Goal: Task Accomplishment & Management: Complete application form

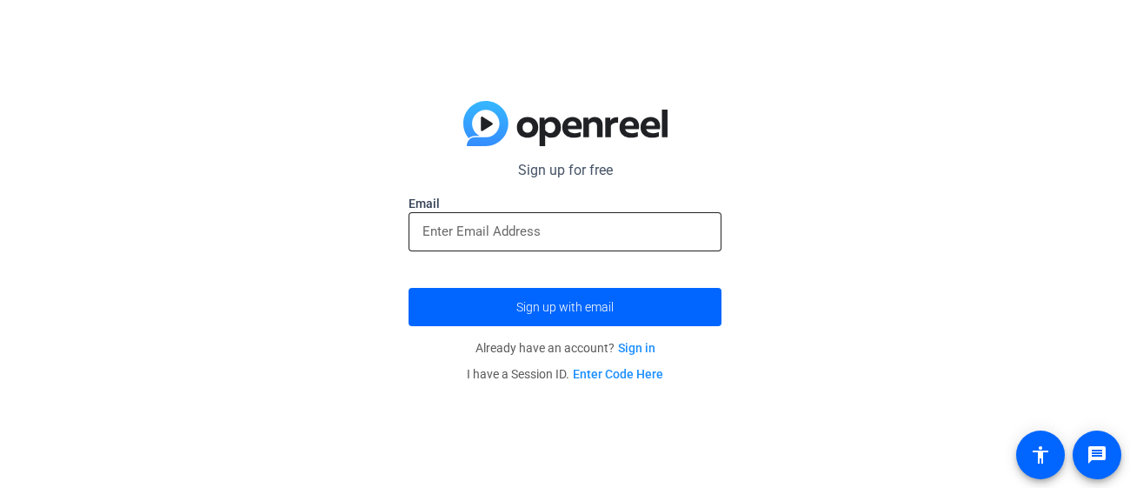
click at [516, 229] on input "email" at bounding box center [564, 231] width 285 height 21
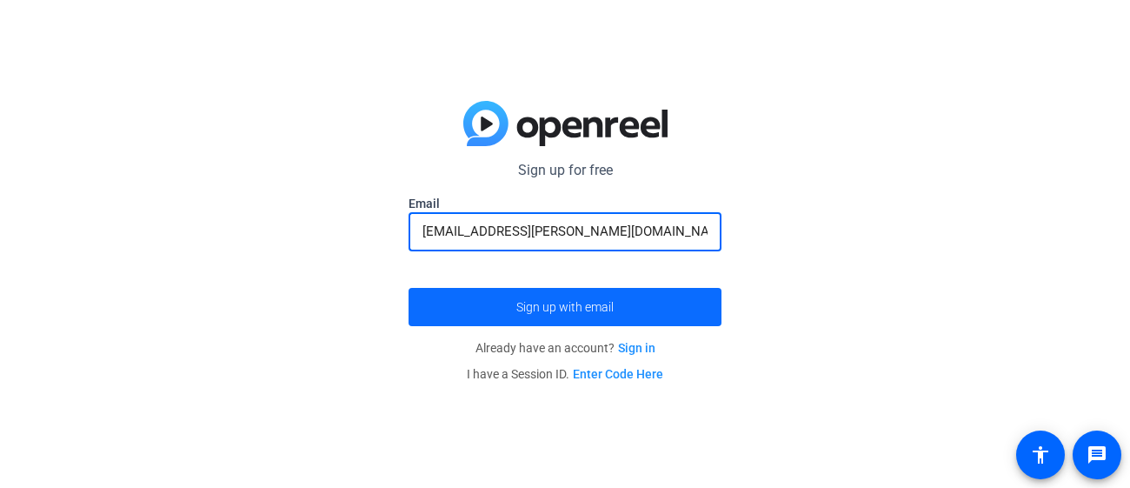
type input "[EMAIL_ADDRESS][PERSON_NAME][DOMAIN_NAME]"
click at [698, 305] on span "submit" at bounding box center [565, 307] width 313 height 42
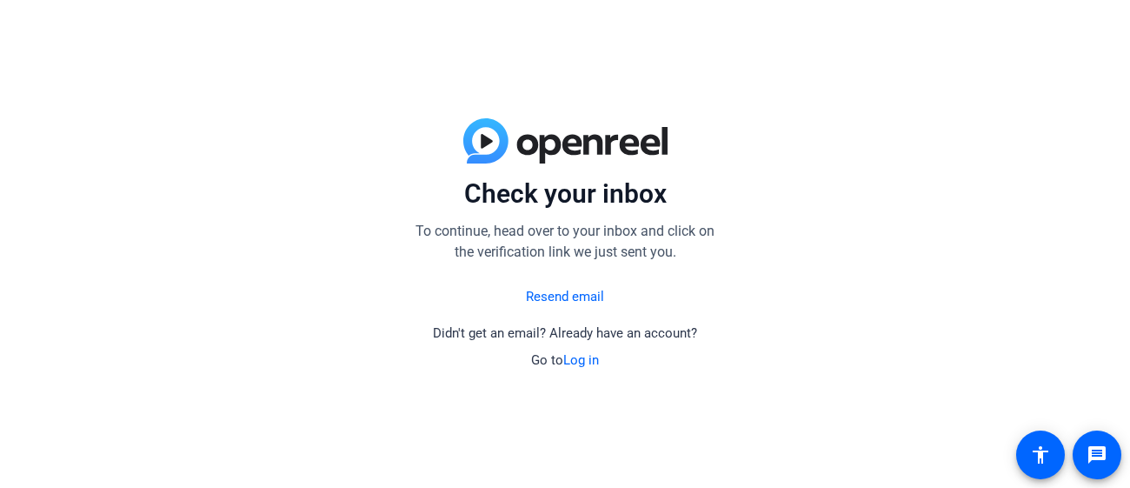
click at [555, 300] on link "Resend email" at bounding box center [565, 297] width 78 height 20
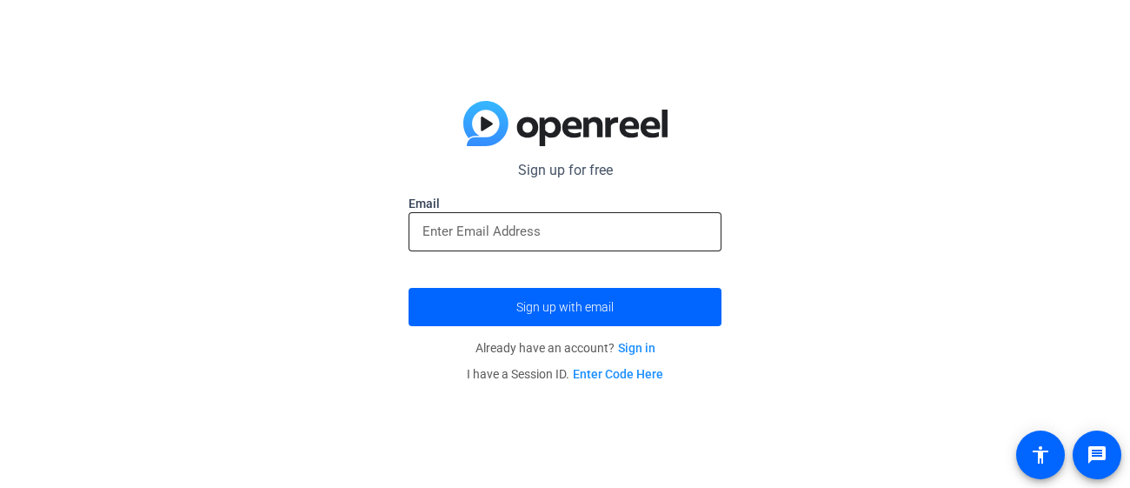
click at [498, 230] on input "email" at bounding box center [564, 231] width 285 height 21
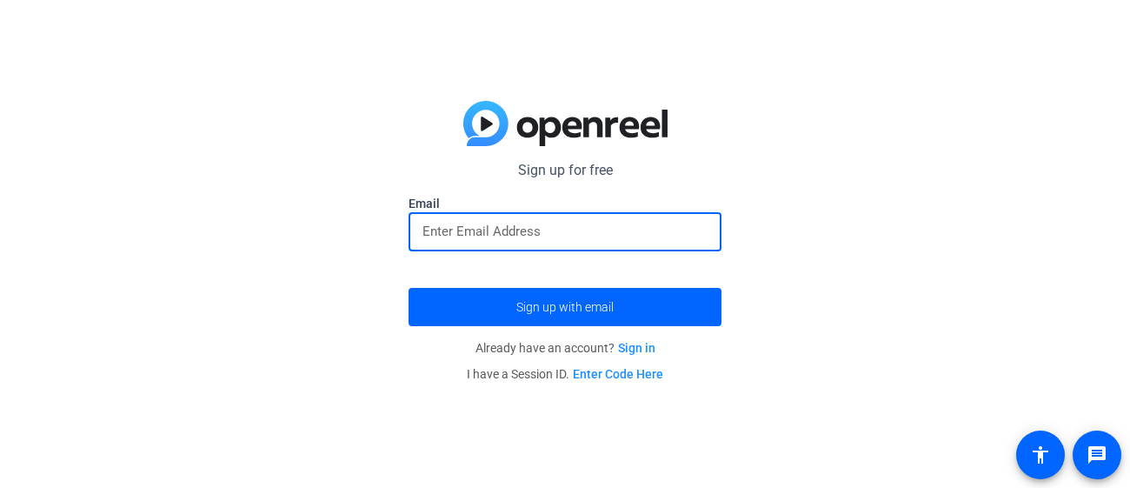
type input "[EMAIL_ADDRESS][PERSON_NAME][DOMAIN_NAME]"
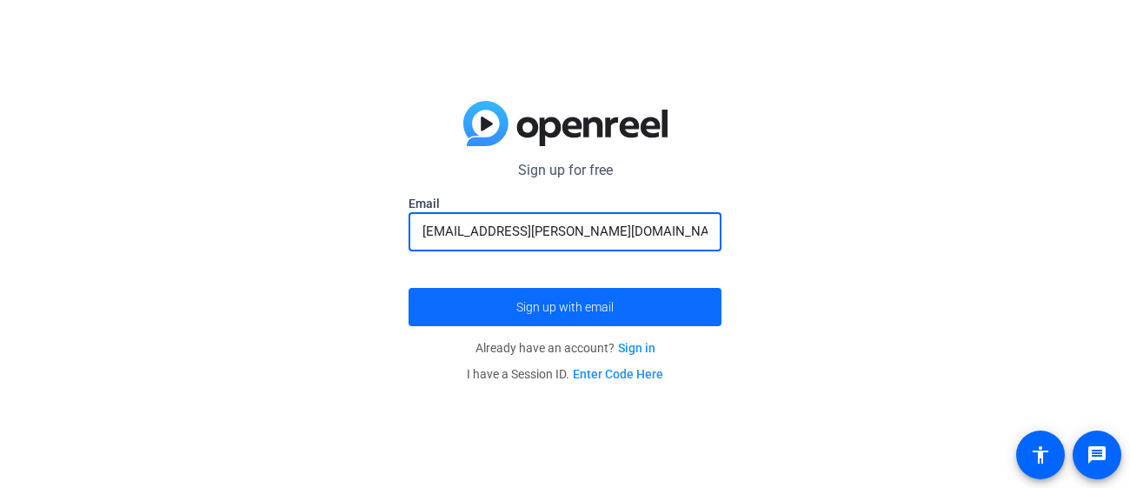
click at [625, 310] on span "submit" at bounding box center [565, 307] width 313 height 42
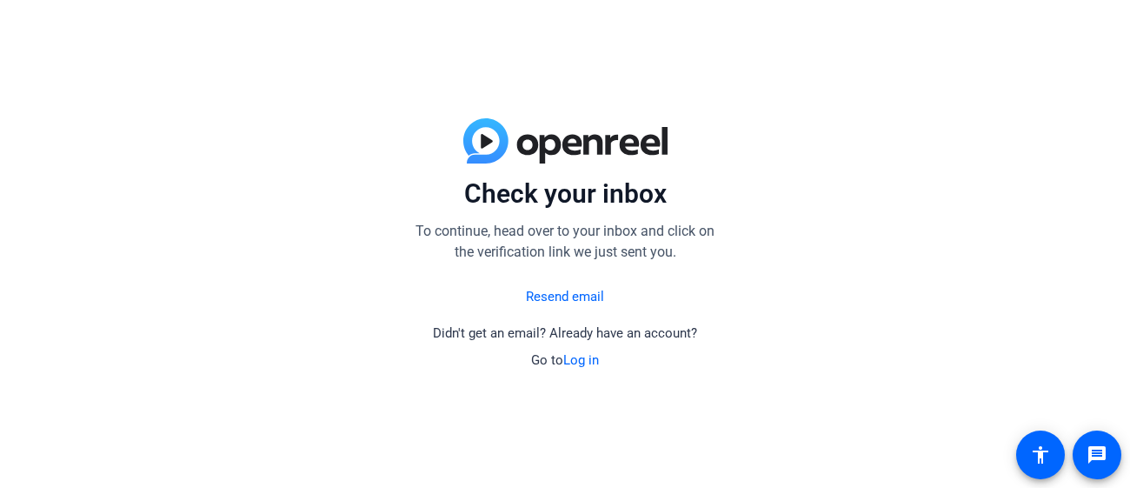
click at [590, 301] on link "Resend email" at bounding box center [565, 297] width 78 height 20
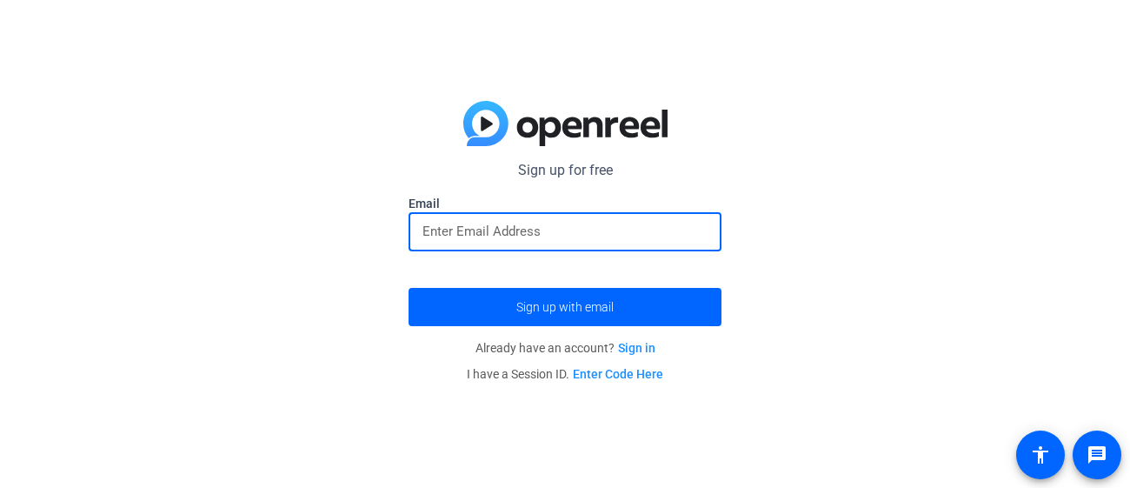
click at [526, 234] on input "email" at bounding box center [564, 231] width 285 height 21
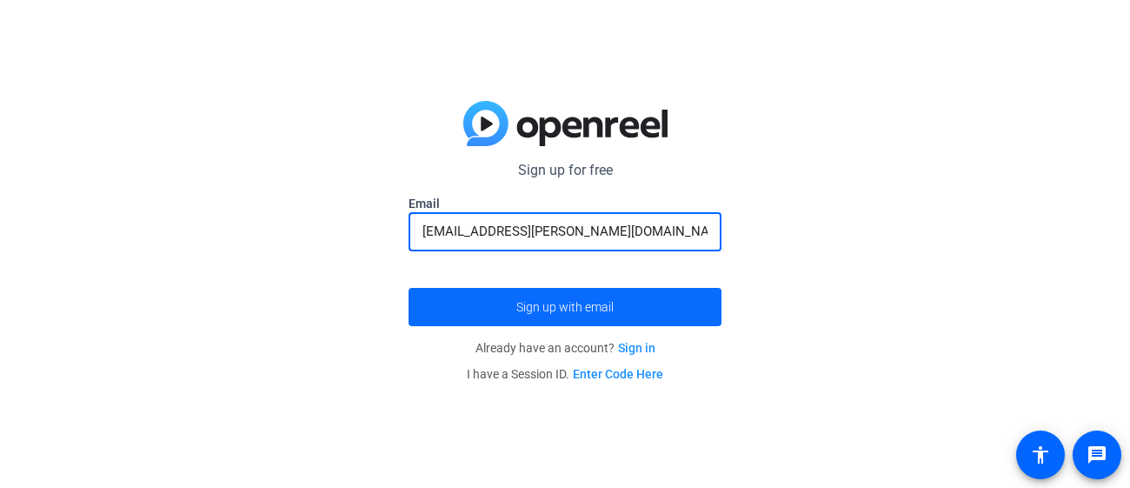
type input "[EMAIL_ADDRESS][PERSON_NAME][DOMAIN_NAME]"
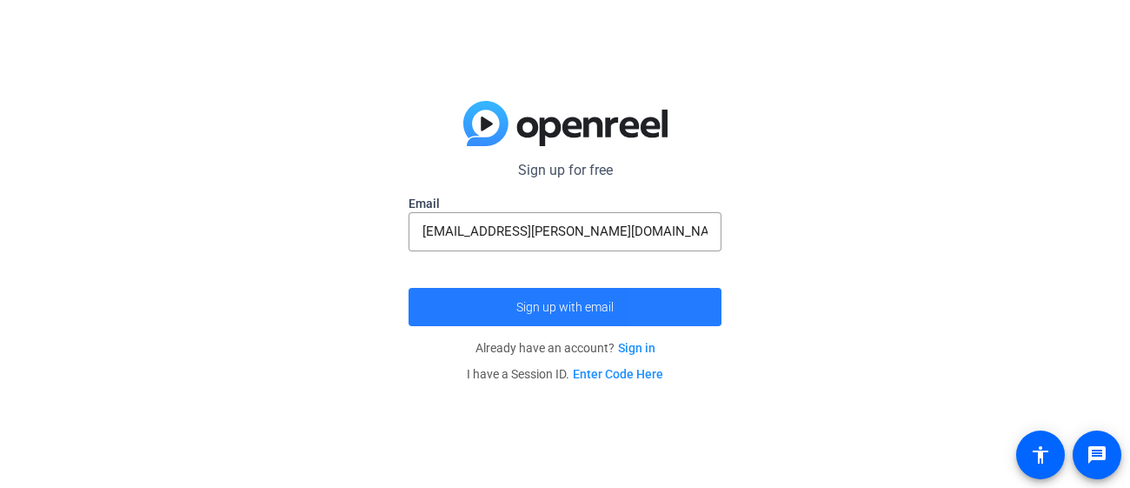
click at [682, 312] on span "submit" at bounding box center [565, 307] width 313 height 42
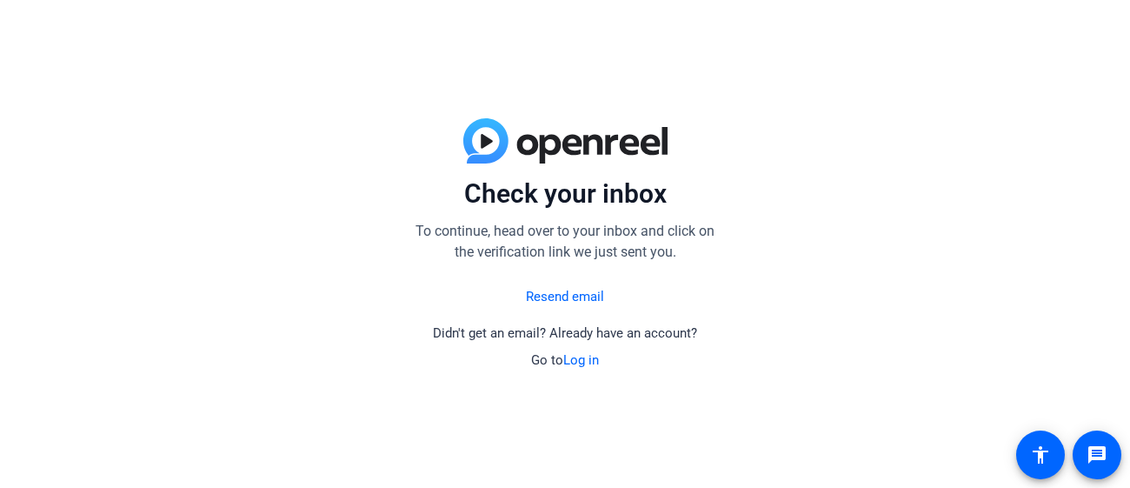
click at [558, 302] on link "Resend email" at bounding box center [565, 297] width 78 height 20
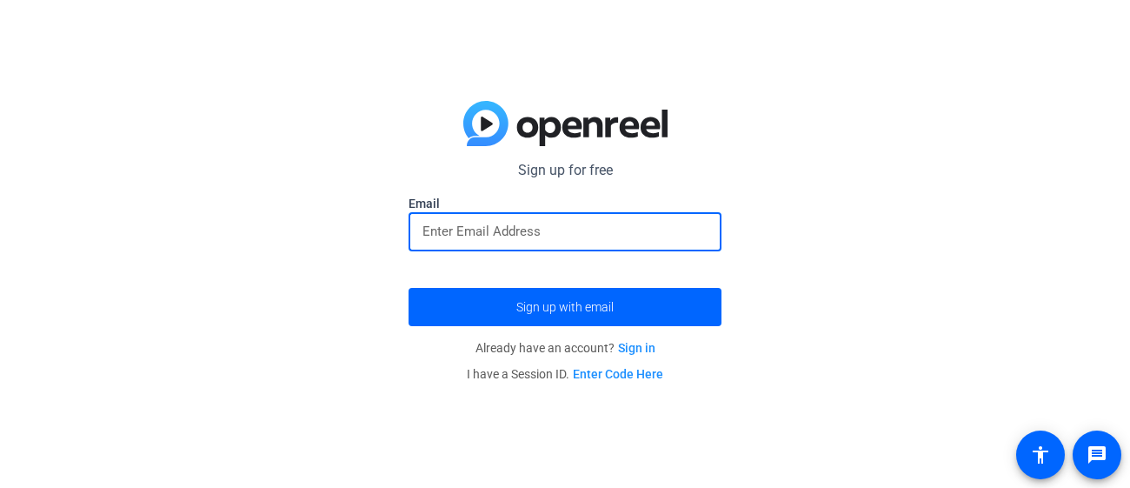
click at [574, 236] on input "email" at bounding box center [564, 231] width 285 height 21
click at [422, 232] on input "[EMAIL_ADDRESS][PERSON_NAME][DOMAIN_NAME]" at bounding box center [564, 231] width 285 height 21
click at [597, 235] on input "[EMAIL_ADDRESS][PERSON_NAME][DOMAIN_NAME]" at bounding box center [564, 231] width 285 height 21
click at [630, 234] on input "[EMAIL_ADDRESS][PERSON_NAME][DOMAIN_NAME]" at bounding box center [564, 231] width 285 height 21
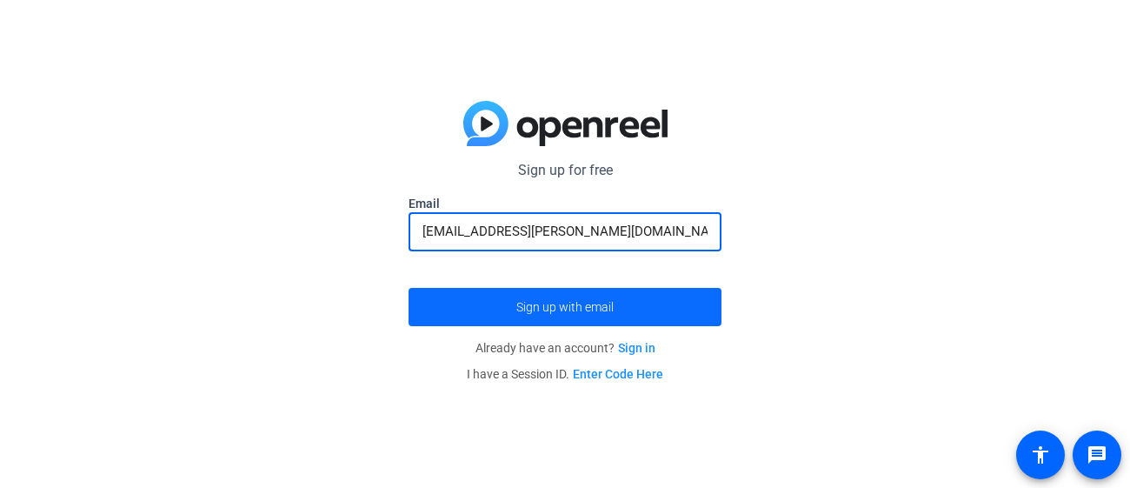
type input "[EMAIL_ADDRESS][PERSON_NAME][DOMAIN_NAME]"
click at [668, 313] on span "submit" at bounding box center [565, 307] width 313 height 42
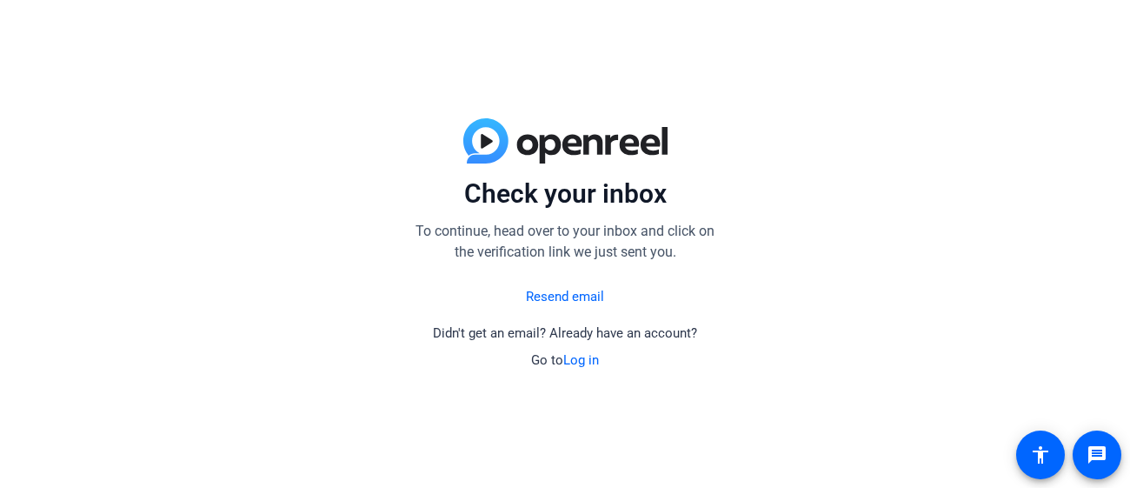
click at [577, 363] on link "Log in" at bounding box center [581, 360] width 36 height 16
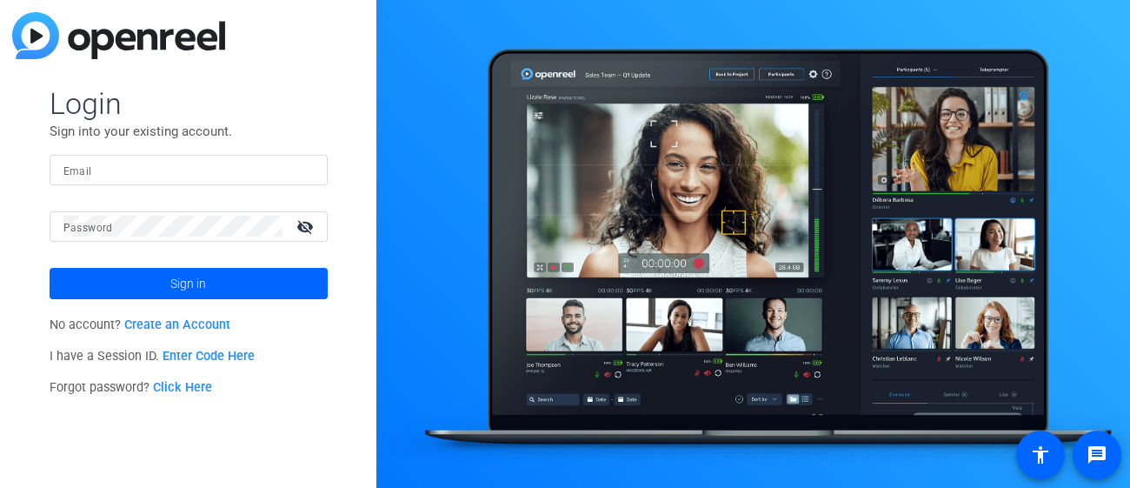
click at [110, 169] on input "Email" at bounding box center [188, 169] width 250 height 21
type input "[EMAIL_ADDRESS][PERSON_NAME][DOMAIN_NAME]"
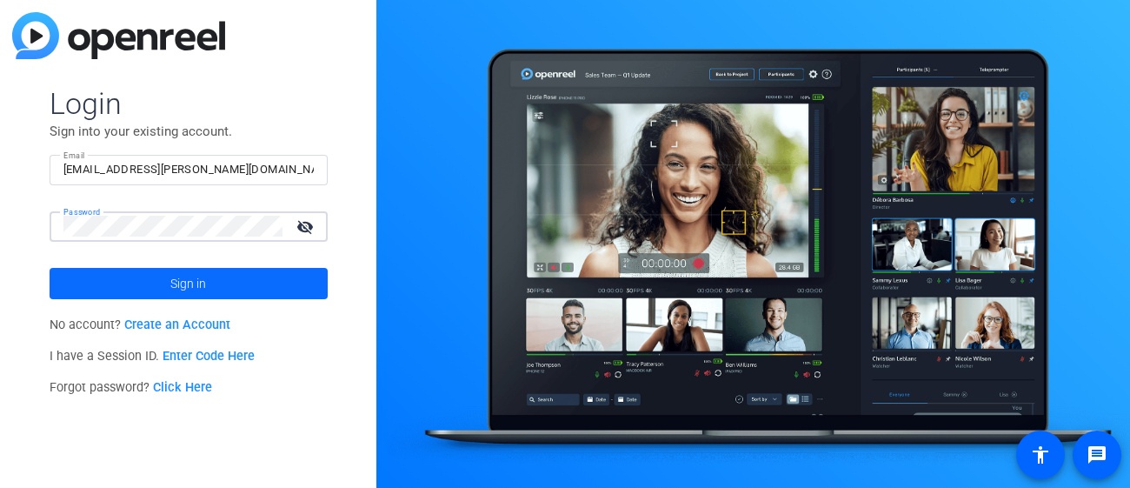
click at [174, 285] on span "Sign in" at bounding box center [188, 283] width 36 height 43
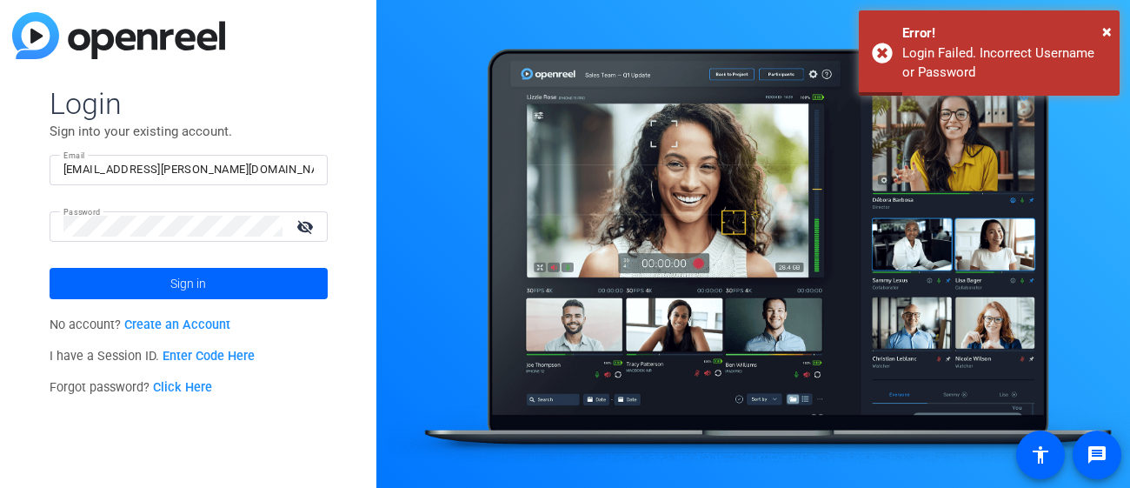
click at [186, 323] on link "Create an Account" at bounding box center [177, 324] width 106 height 15
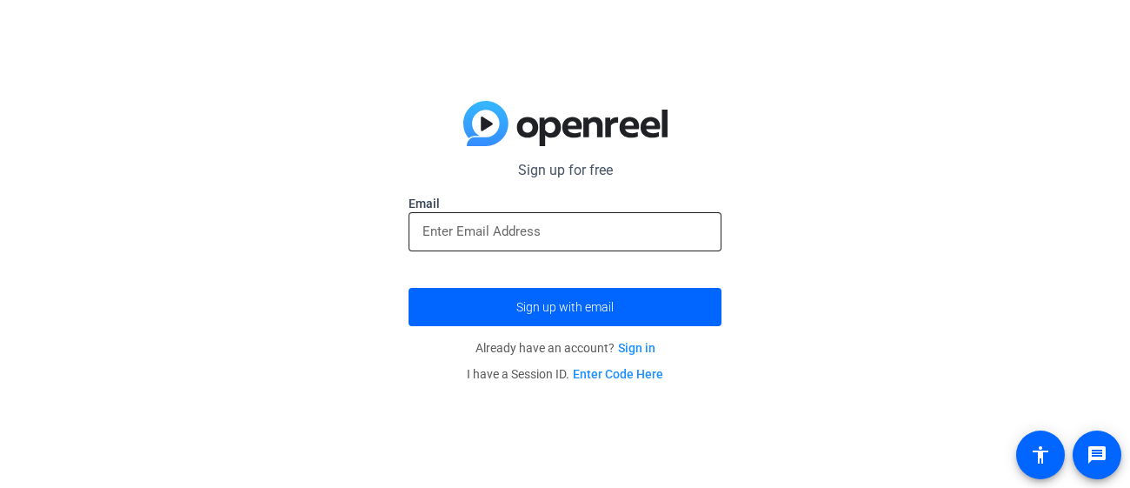
click at [471, 230] on input "email" at bounding box center [564, 231] width 285 height 21
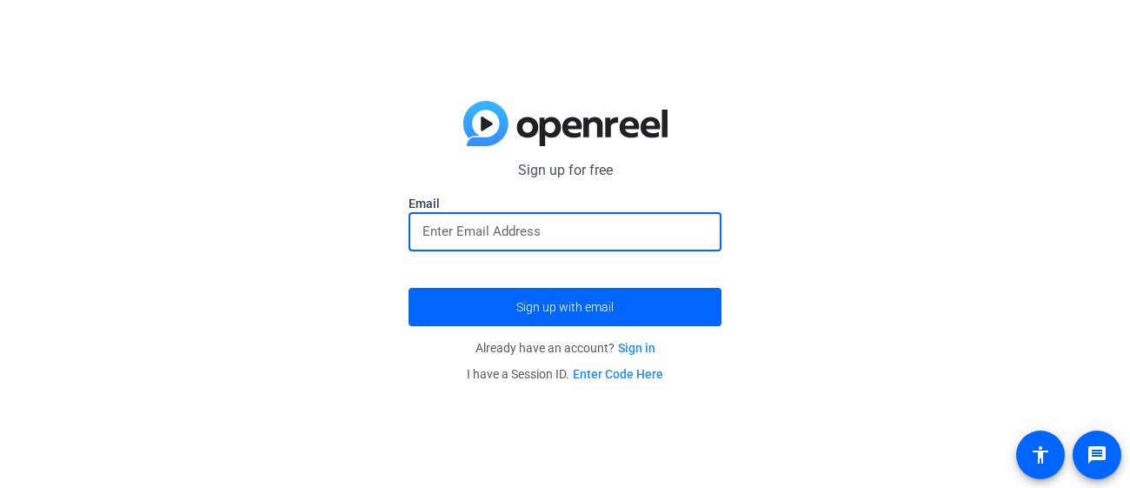
type input "[EMAIL_ADDRESS][PERSON_NAME][DOMAIN_NAME]"
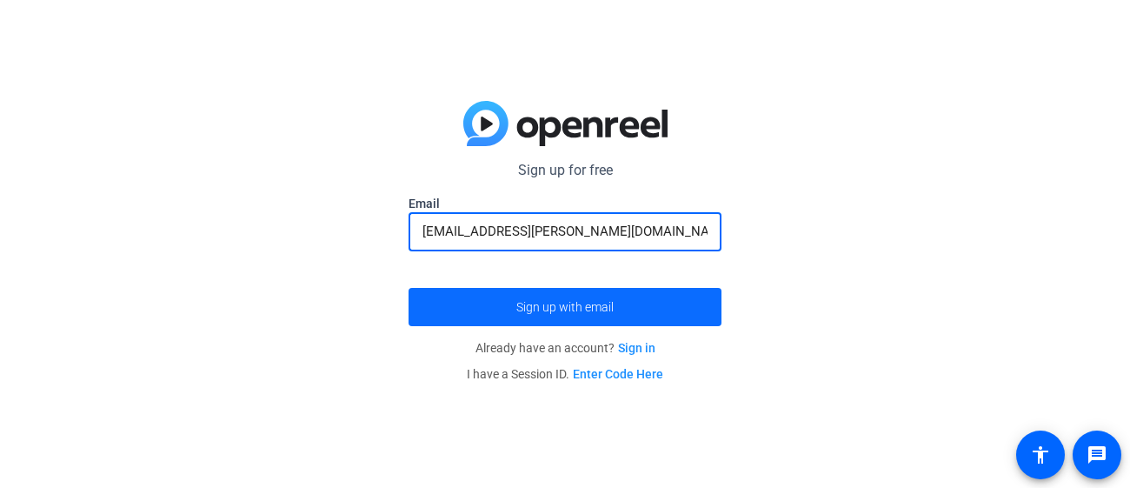
click at [553, 307] on span "Sign up with email" at bounding box center [564, 307] width 97 height 0
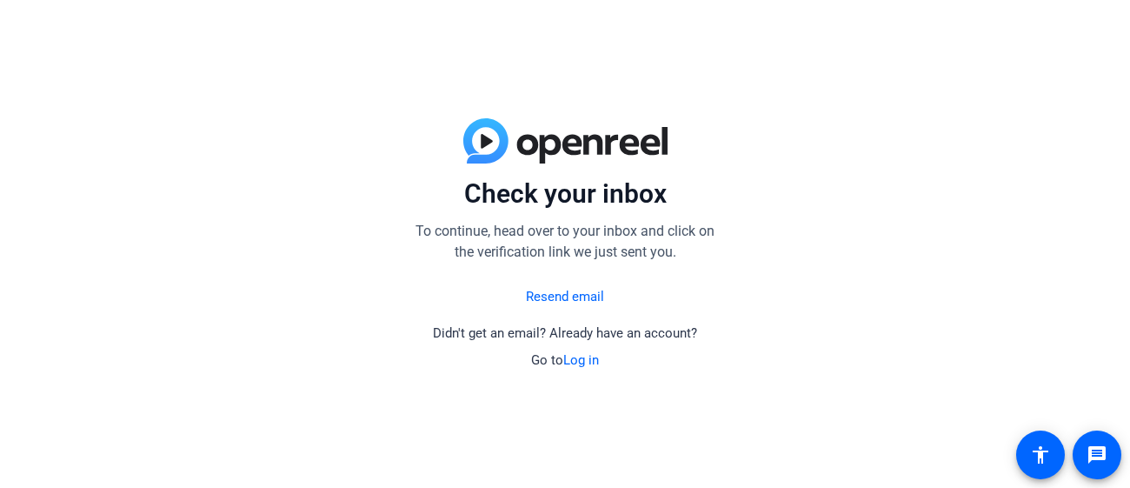
click at [563, 299] on link "Resend email" at bounding box center [565, 297] width 78 height 20
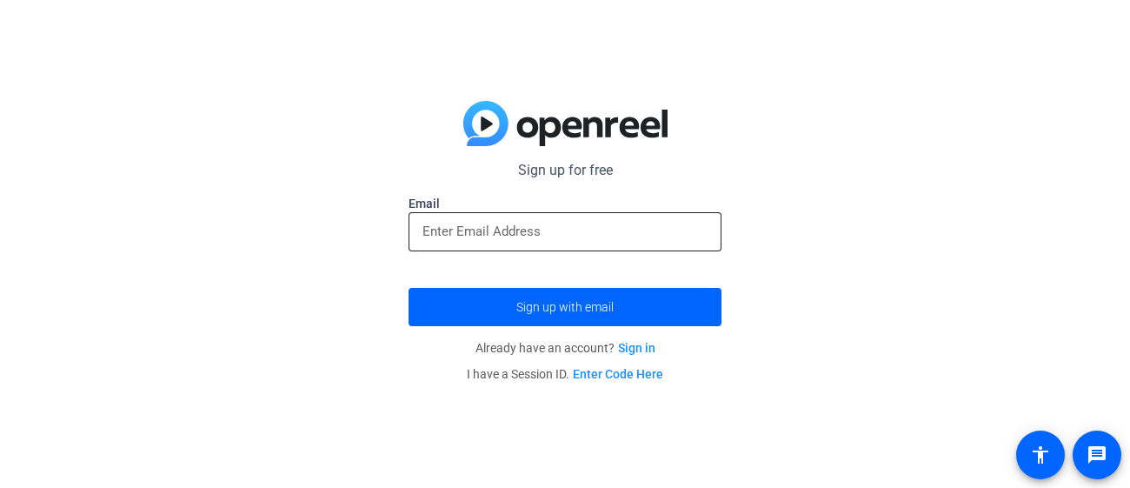
click at [526, 234] on input "email" at bounding box center [564, 231] width 285 height 21
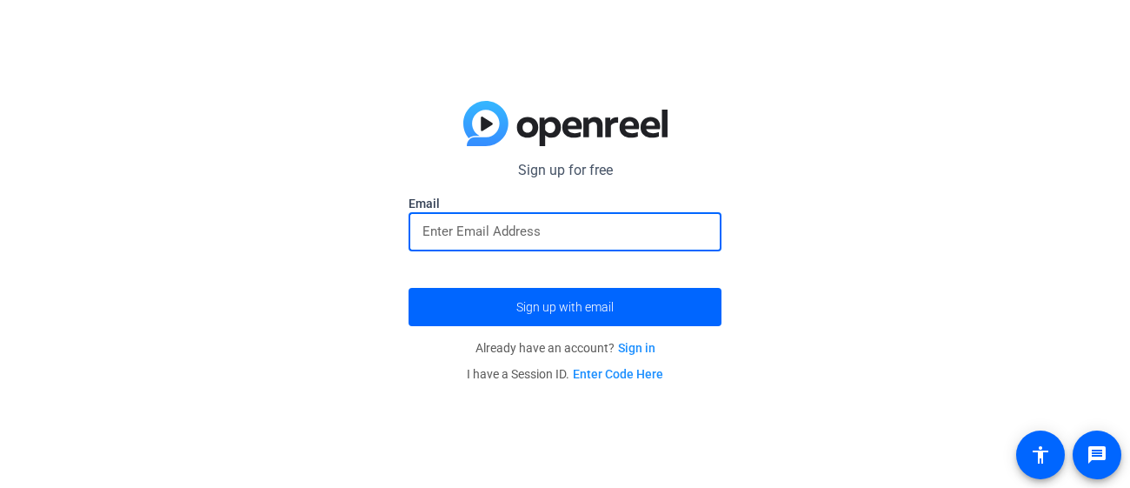
paste input "[EMAIL_ADDRESS][PERSON_NAME][DOMAIN_NAME]"
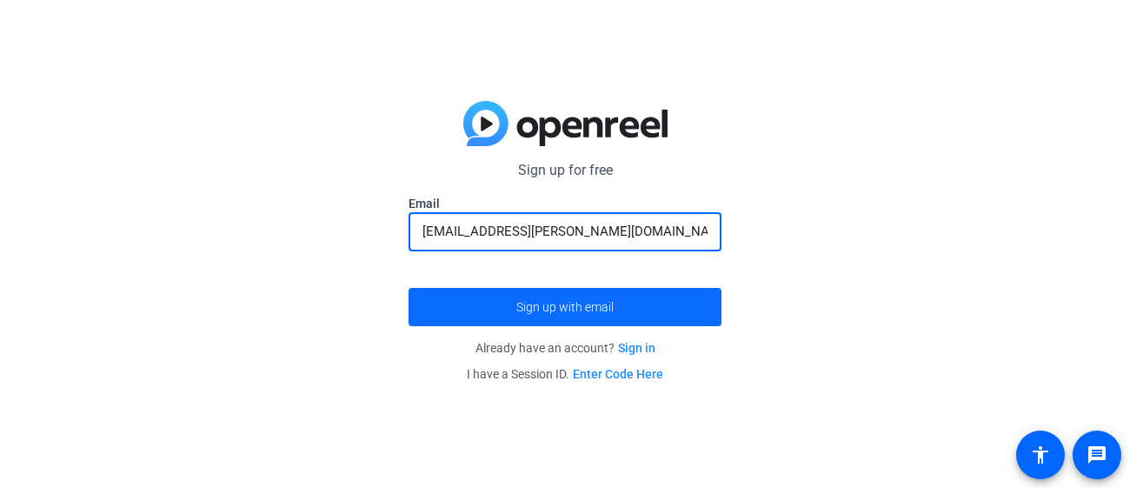
type input "[EMAIL_ADDRESS][PERSON_NAME][DOMAIN_NAME]"
click at [574, 307] on span "Sign up with email" at bounding box center [564, 307] width 97 height 0
